Goal: Check status

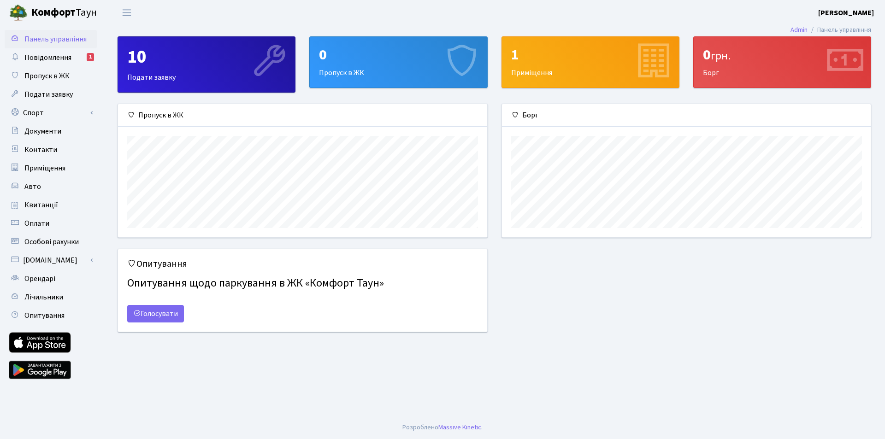
scroll to position [133, 369]
click at [43, 209] on span "Квитанції" at bounding box center [41, 205] width 34 height 10
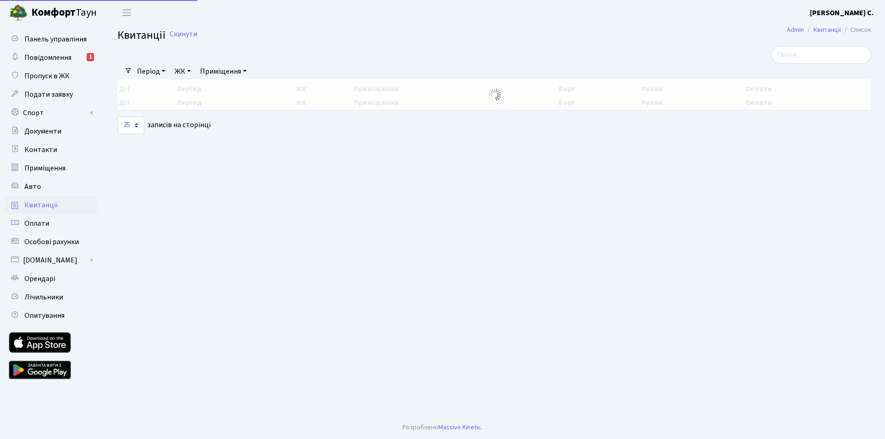
select select "25"
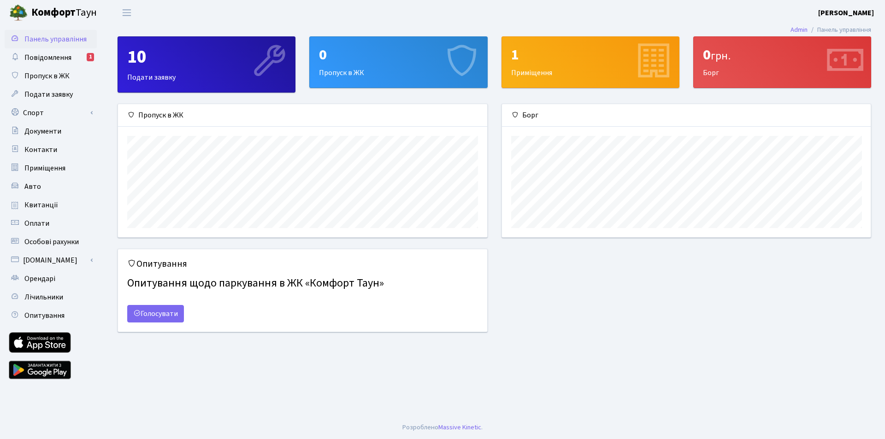
scroll to position [133, 369]
